Goal: Task Accomplishment & Management: Manage account settings

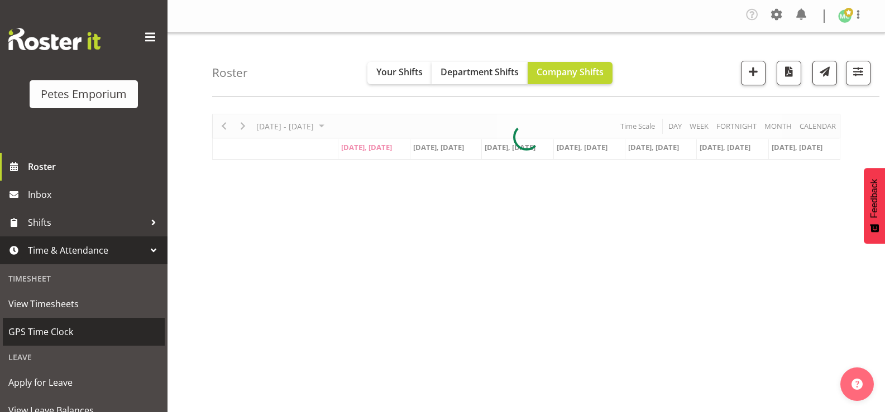
click at [77, 334] on span "GPS Time Clock" at bounding box center [83, 332] width 151 height 17
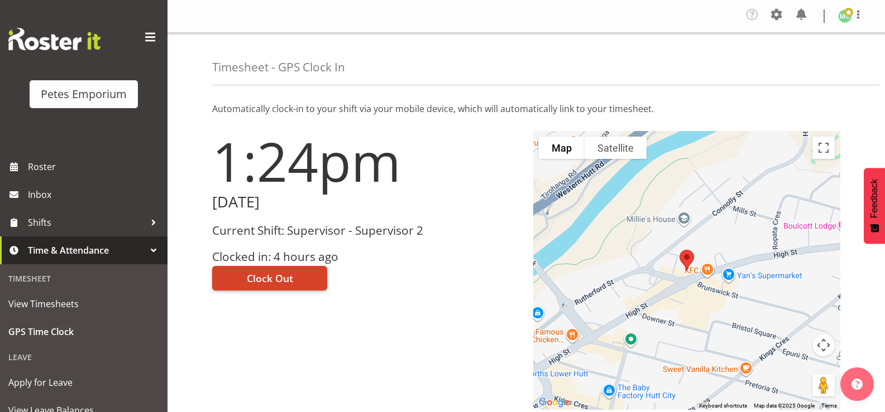
click at [310, 276] on button "Clock Out" at bounding box center [269, 278] width 115 height 25
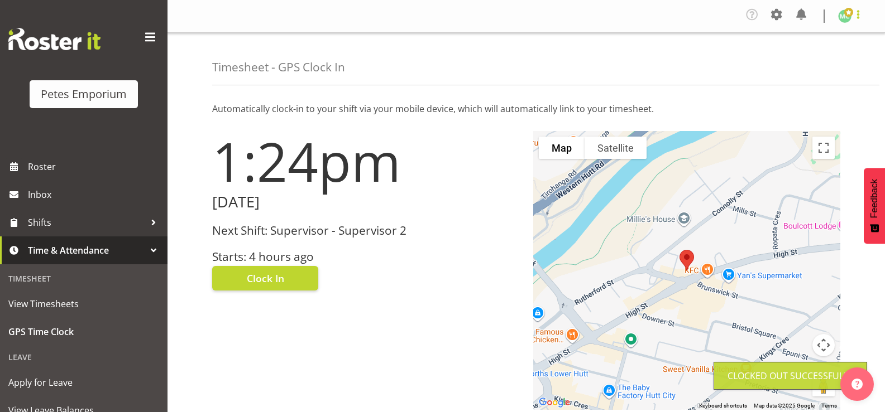
click at [856, 19] on span at bounding box center [857, 14] width 13 height 13
click at [838, 70] on link "Log Out" at bounding box center [810, 61] width 107 height 20
